Goal: Information Seeking & Learning: Learn about a topic

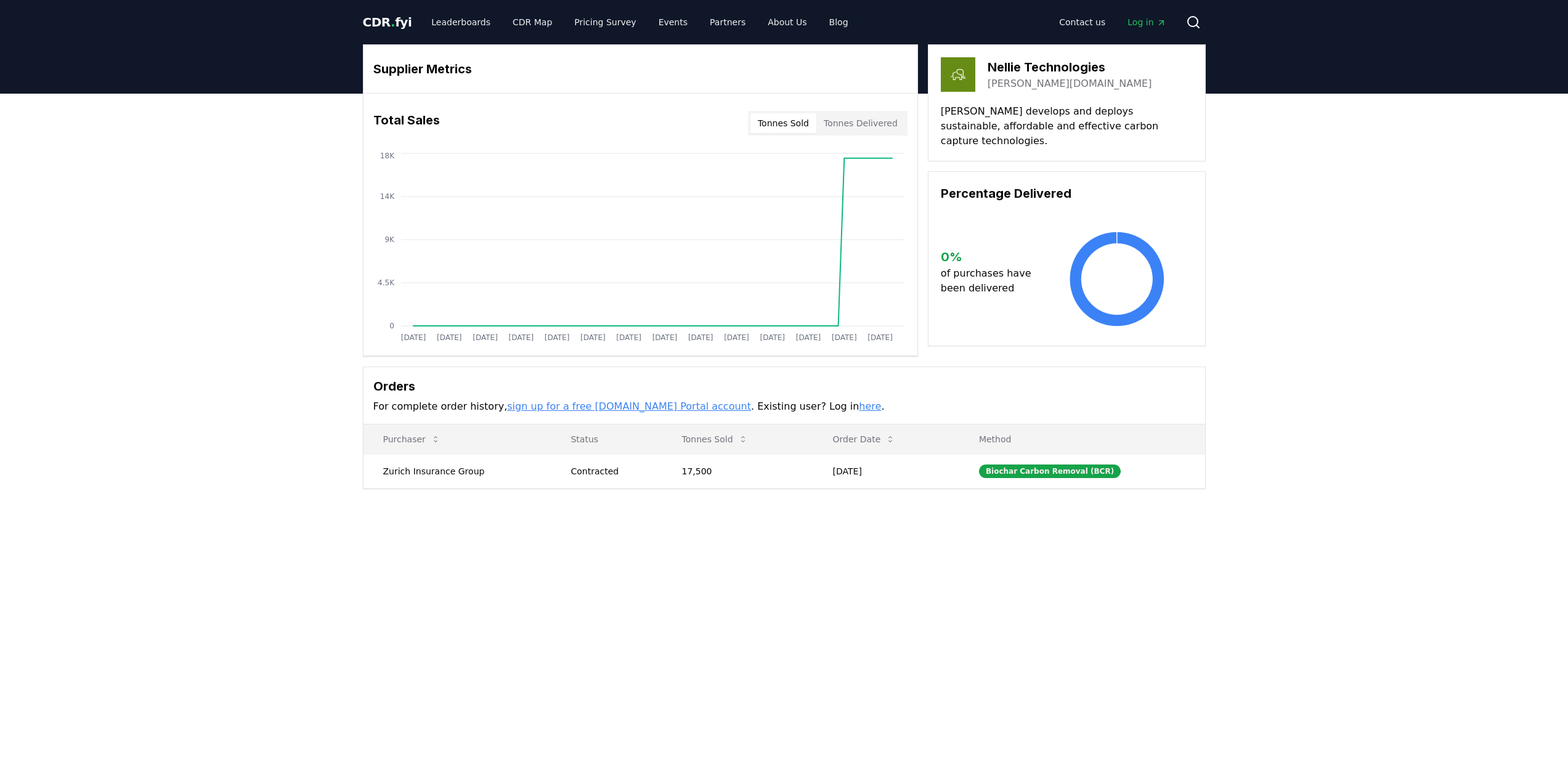
click at [855, 129] on button "Tonnes Delivered" at bounding box center [861, 123] width 88 height 19
click at [790, 127] on button "Tonnes Sold" at bounding box center [783, 123] width 66 height 19
drag, startPoint x: 1043, startPoint y: 83, endPoint x: 988, endPoint y: 80, distance: 55.1
click at [988, 80] on div "nellie.tech" at bounding box center [1069, 84] width 164 height 15
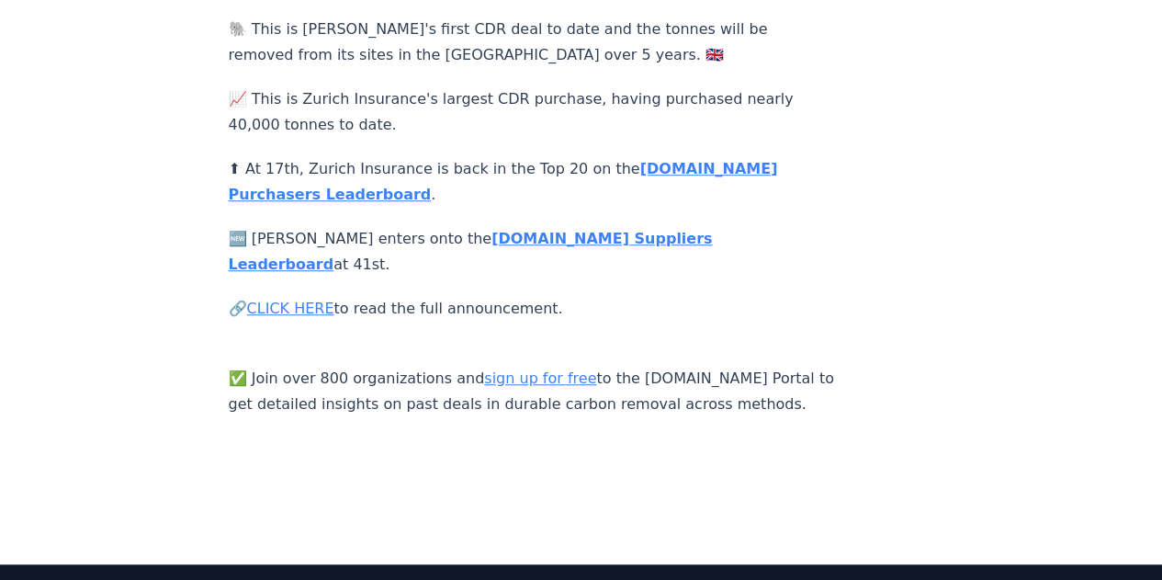
scroll to position [537, 0]
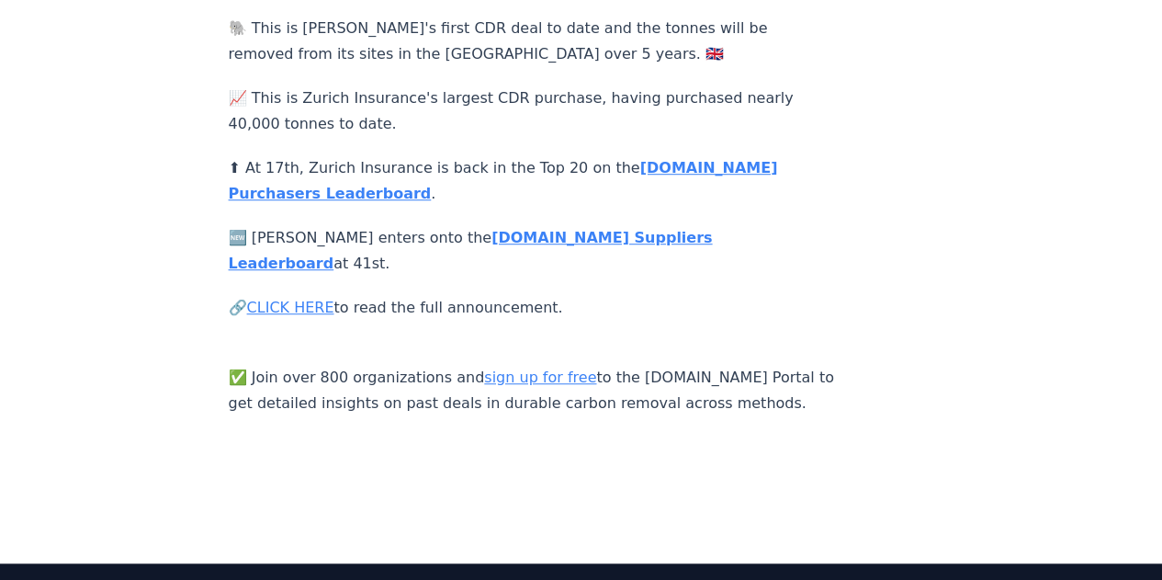
click at [382, 185] on p "⬆ At 17th, Zurich Insurance is back in the Top 20 on the CDR.fyi Purchasers Lea…" at bounding box center [533, 180] width 608 height 51
click at [298, 299] on link "CLICK HERE" at bounding box center [290, 307] width 87 height 17
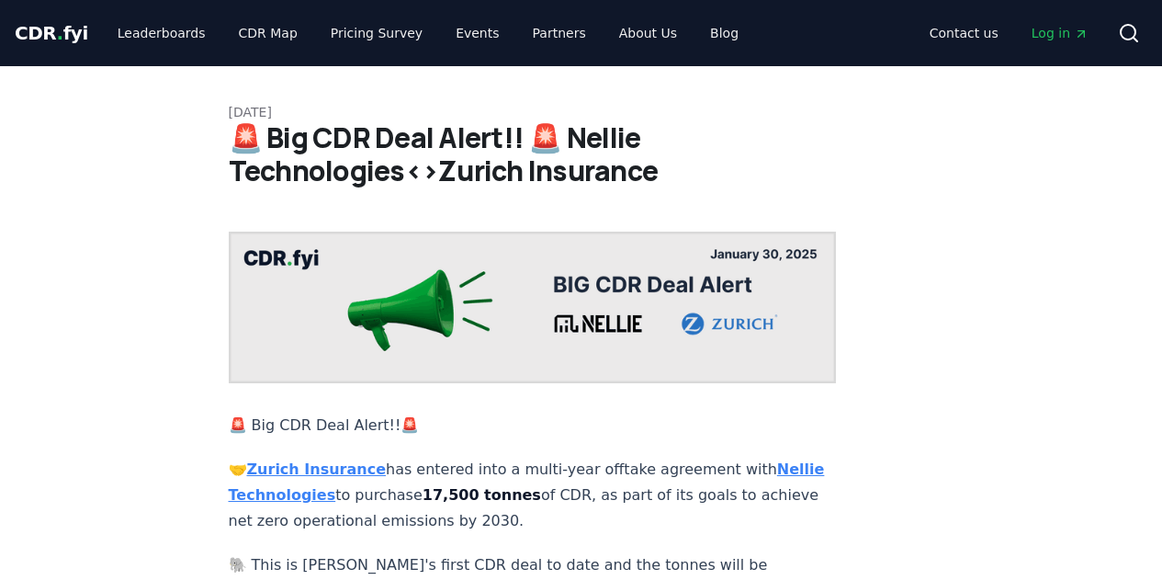
scroll to position [537, 0]
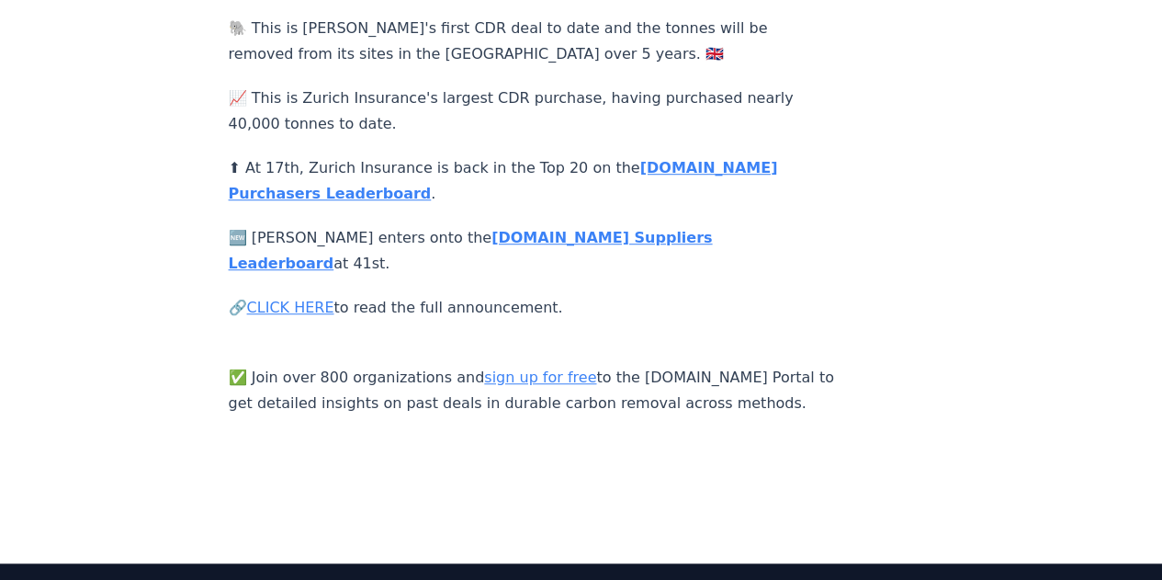
click at [675, 159] on strong "CDR.fyi Purchasers Leaderboard" at bounding box center [504, 180] width 550 height 43
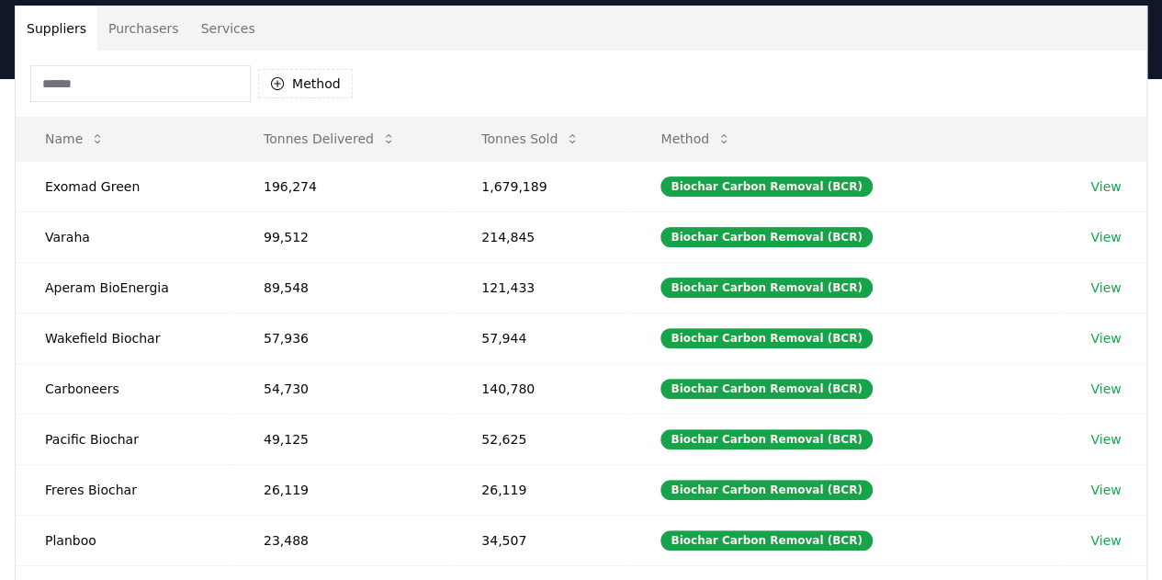
scroll to position [118, 0]
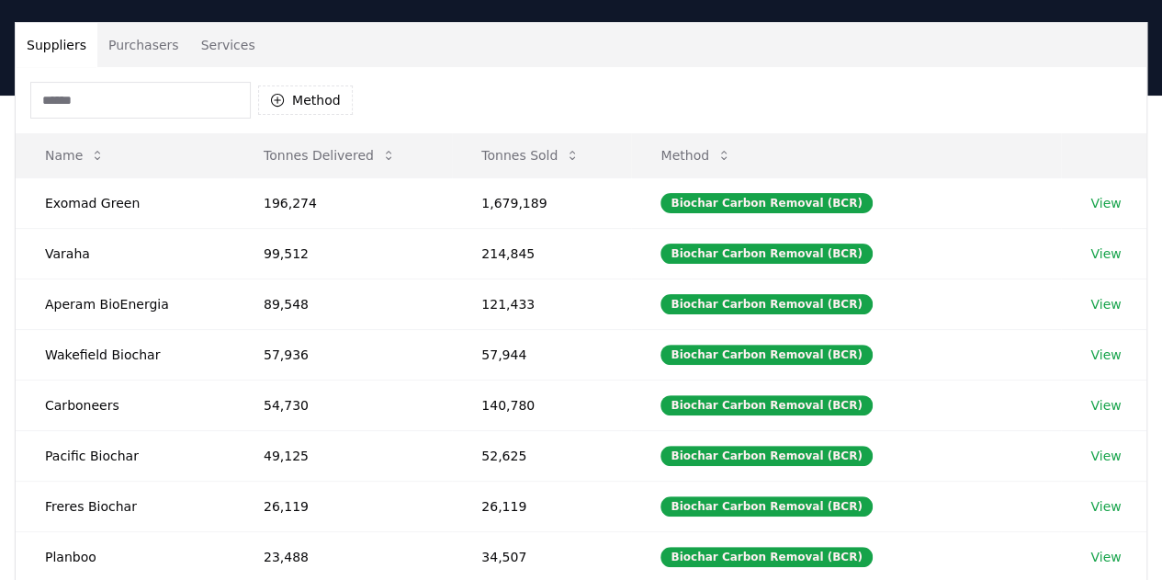
click at [138, 43] on button "Purchasers" at bounding box center [143, 45] width 93 height 44
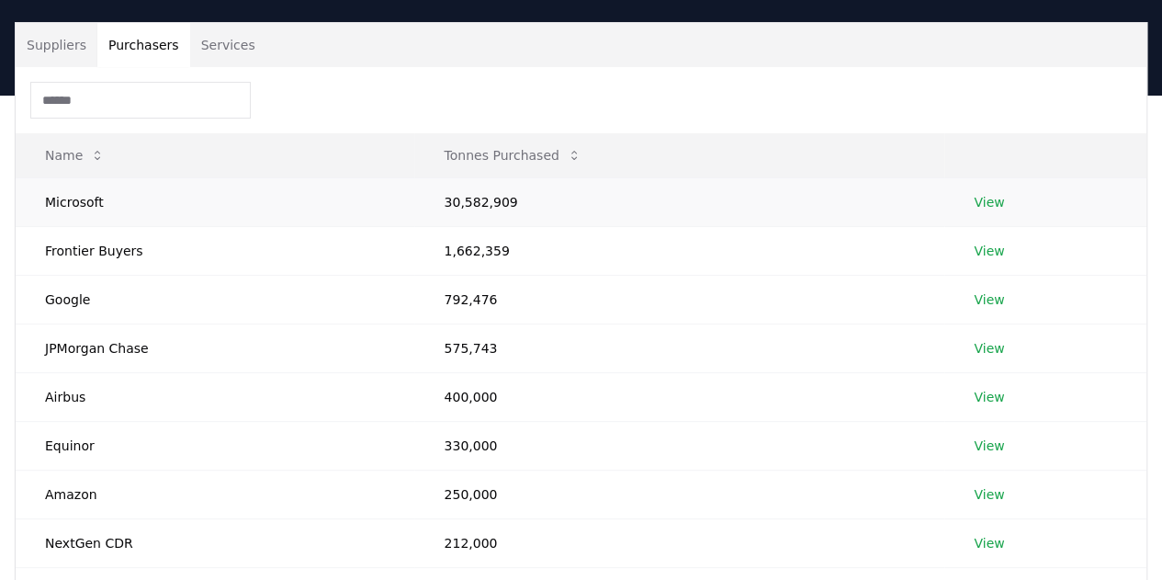
click at [991, 200] on link "View" at bounding box center [989, 202] width 30 height 18
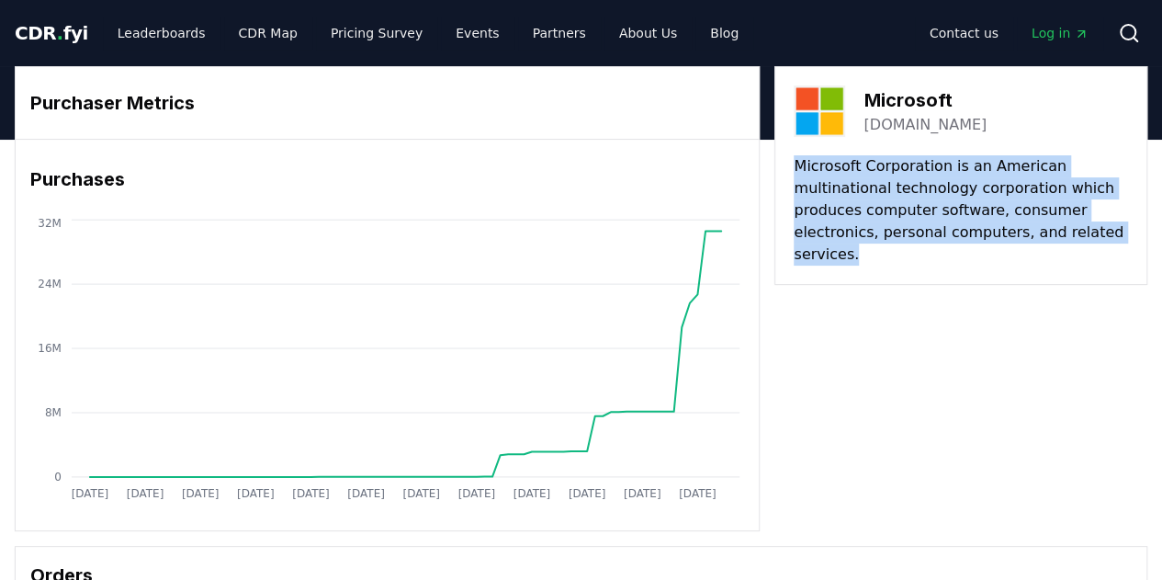
drag, startPoint x: 1158, startPoint y: 132, endPoint x: 1175, endPoint y: 304, distance: 172.7
click at [1049, 471] on div "Purchaser Metrics Purchases [DATE] [DATE] [DATE] [DATE] [DATE] [DATE] [DATE] [D…" at bounding box center [581, 298] width 1133 height 465
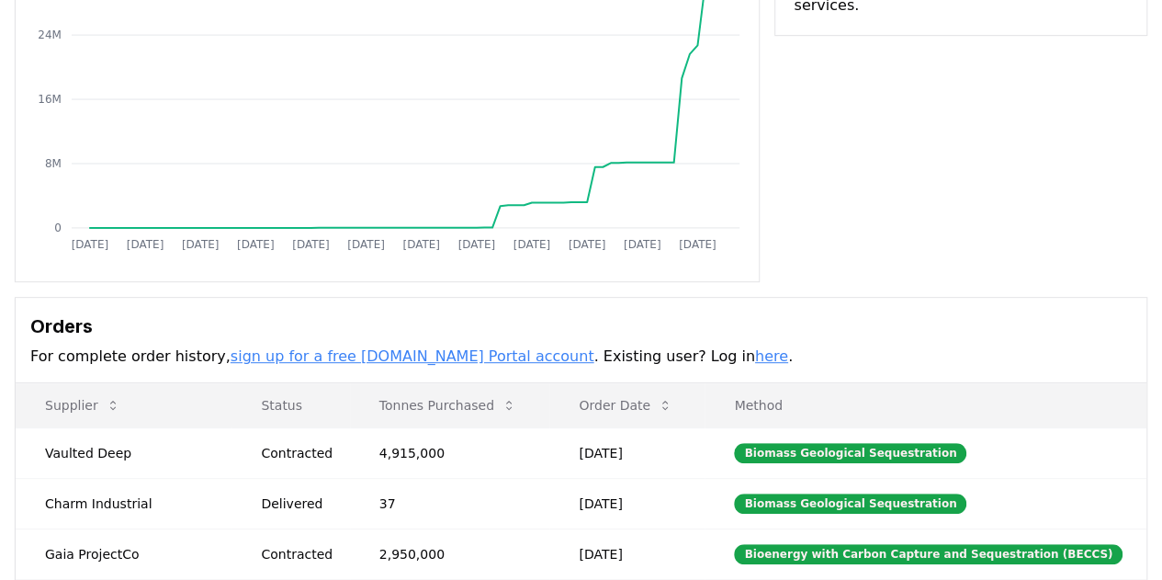
scroll to position [342, 0]
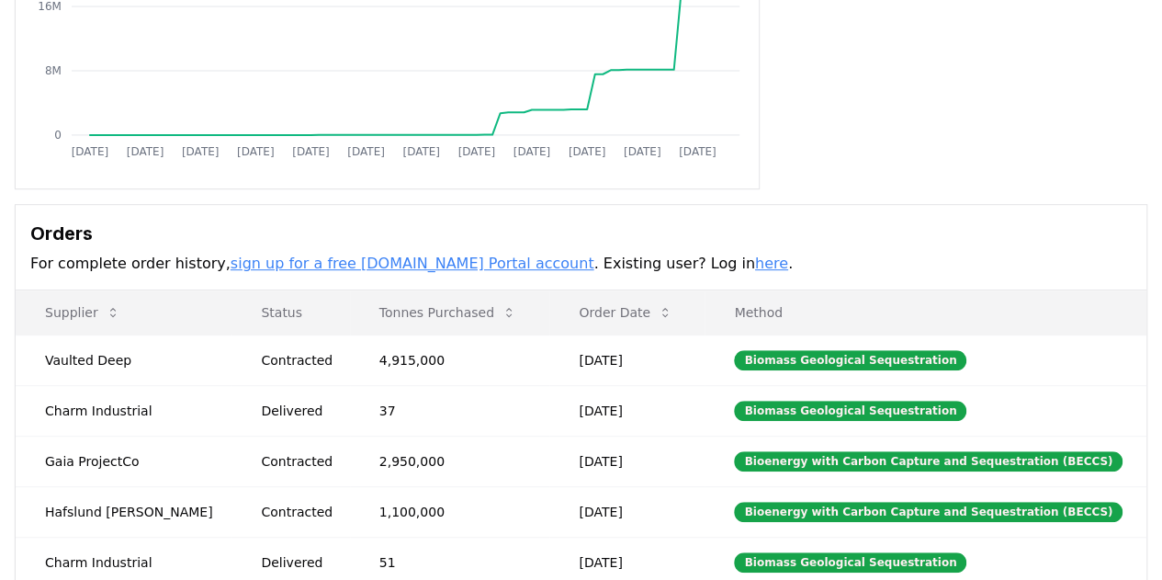
drag, startPoint x: 1175, startPoint y: 382, endPoint x: 349, endPoint y: 260, distance: 835.1
click at [349, 260] on link "sign up for a free [DOMAIN_NAME] Portal account" at bounding box center [413, 263] width 364 height 17
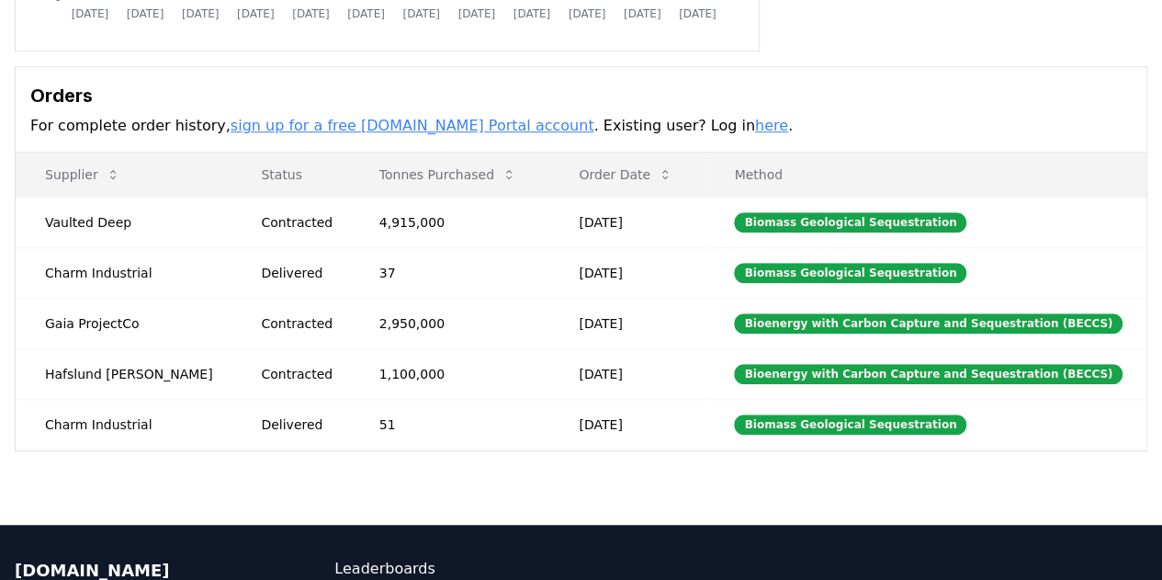
scroll to position [489, 0]
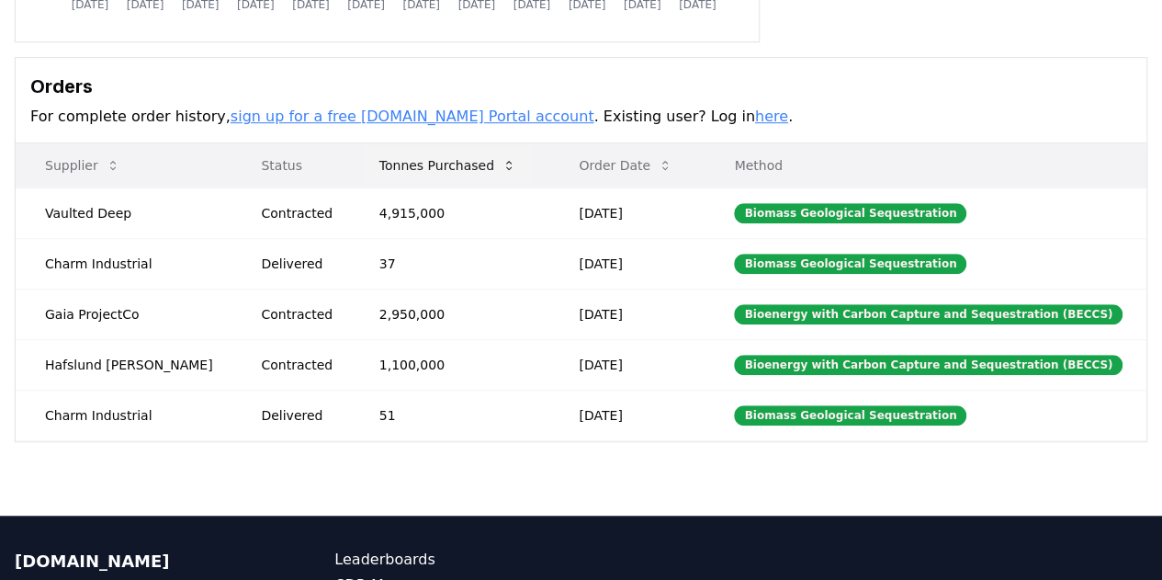
click at [502, 164] on icon at bounding box center [509, 165] width 15 height 15
